Goal: Unclear

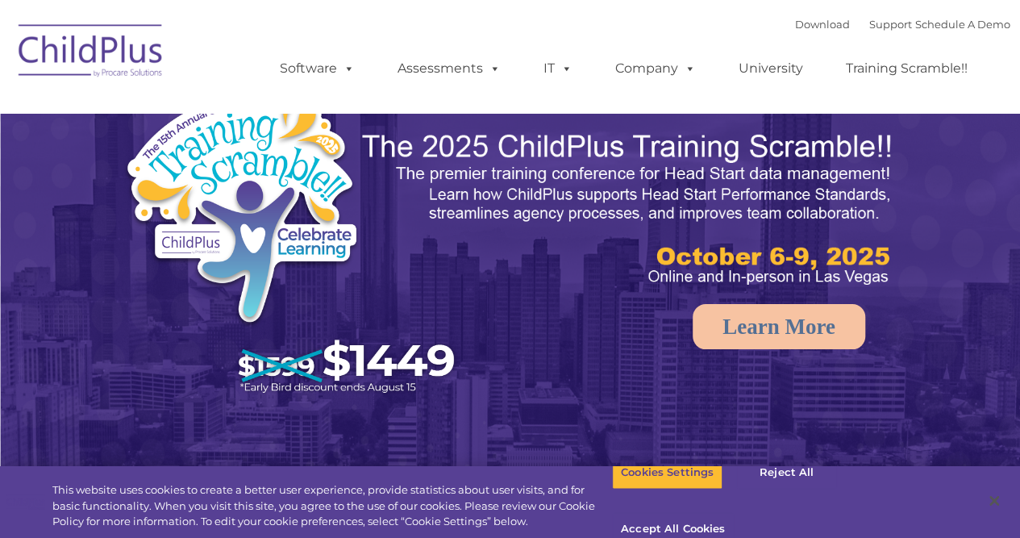
select select "MEDIUM"
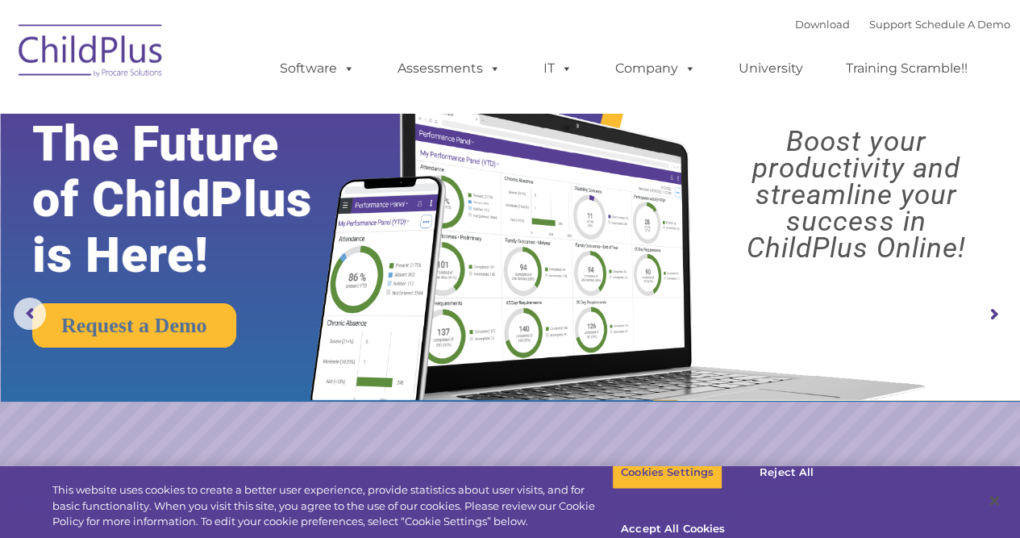
click at [992, 311] on rs-arrow at bounding box center [993, 314] width 32 height 32
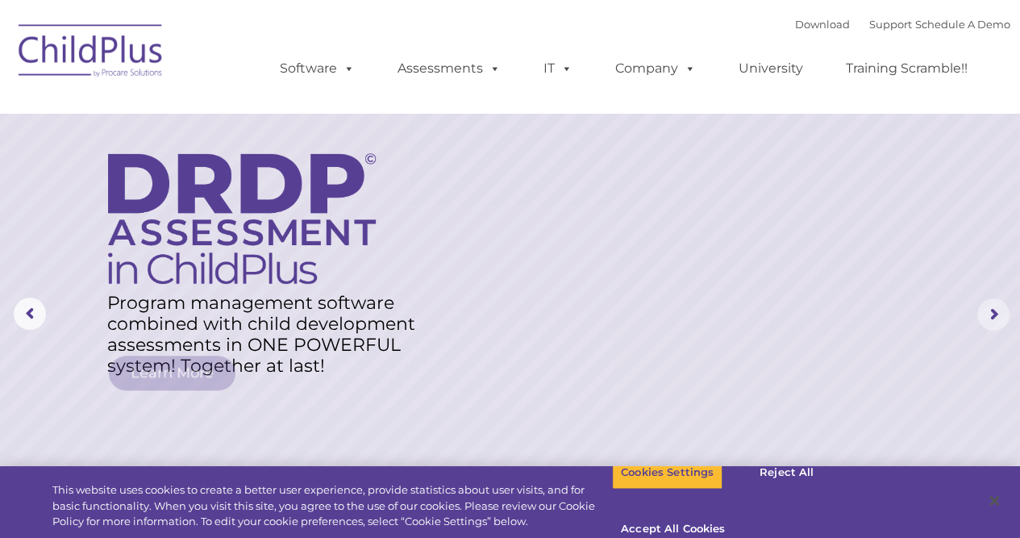
click at [992, 311] on rs-arrow at bounding box center [993, 314] width 32 height 32
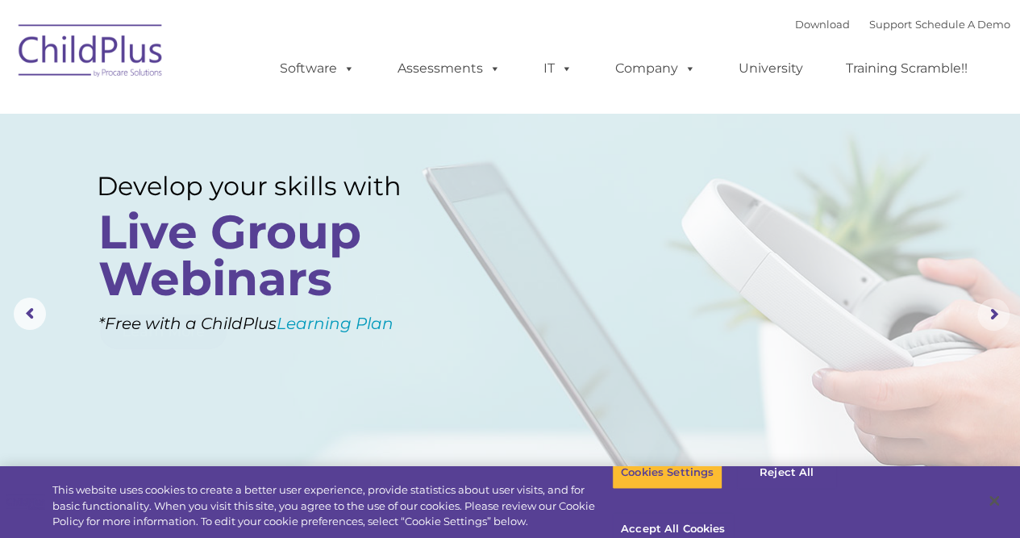
click at [992, 311] on rs-arrow at bounding box center [993, 314] width 32 height 32
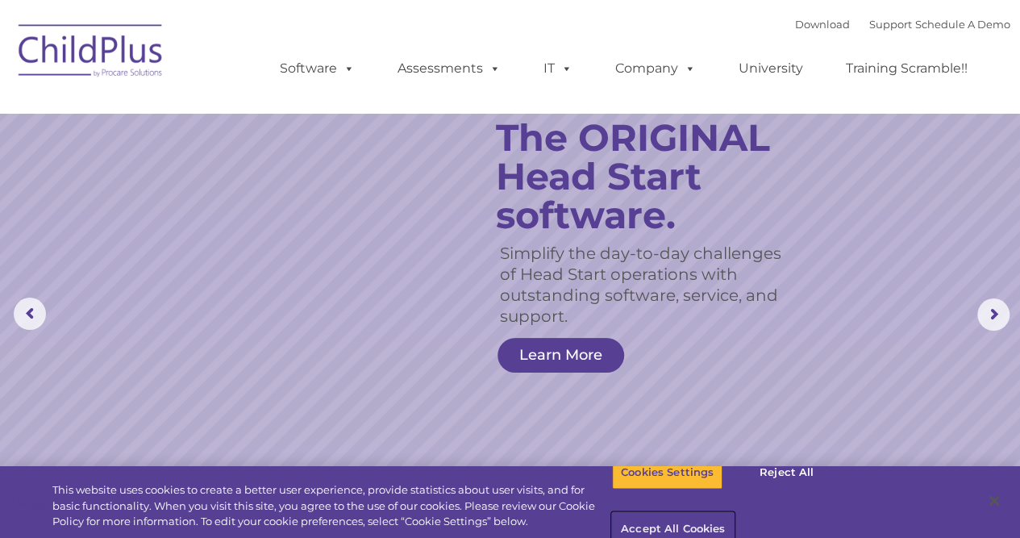
click at [734, 513] on button "Accept All Cookies" at bounding box center [673, 530] width 122 height 34
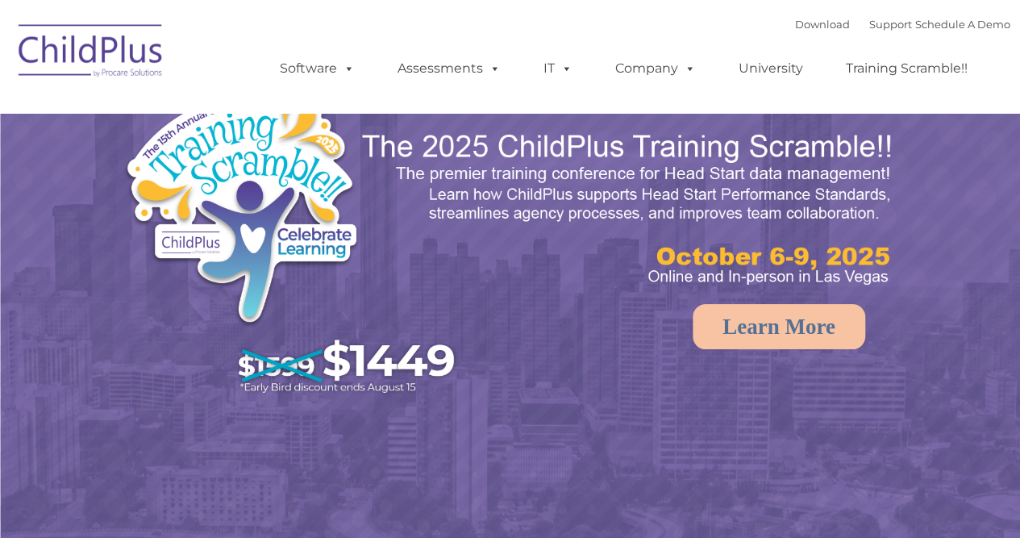
select select "MEDIUM"
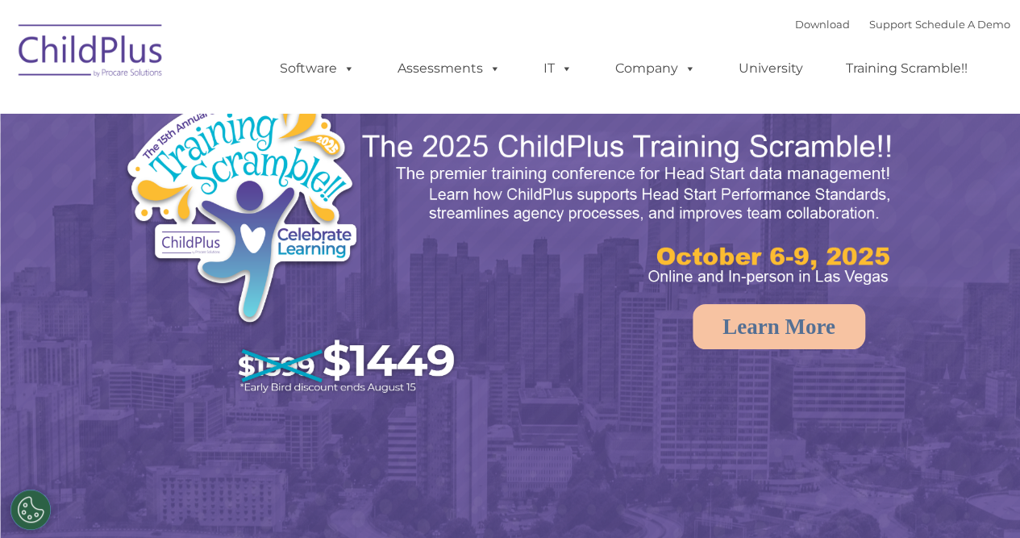
select select "MEDIUM"
